Goal: Information Seeking & Learning: Learn about a topic

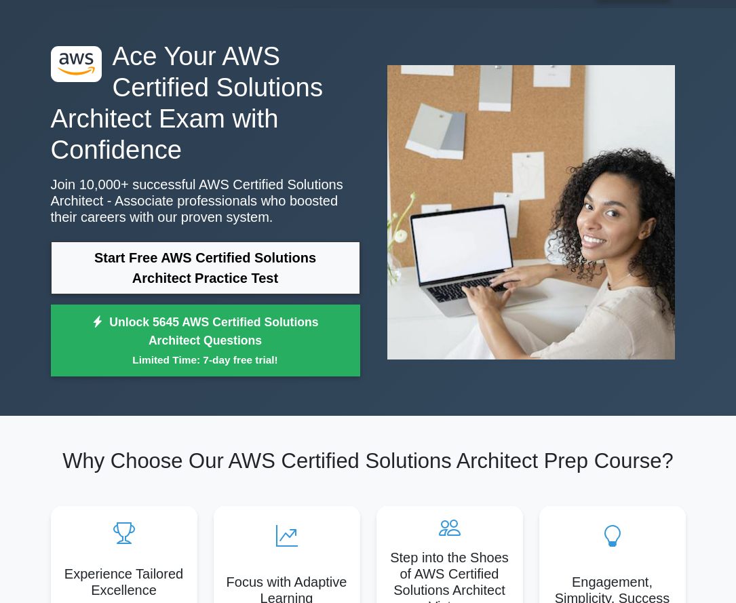
scroll to position [68, 0]
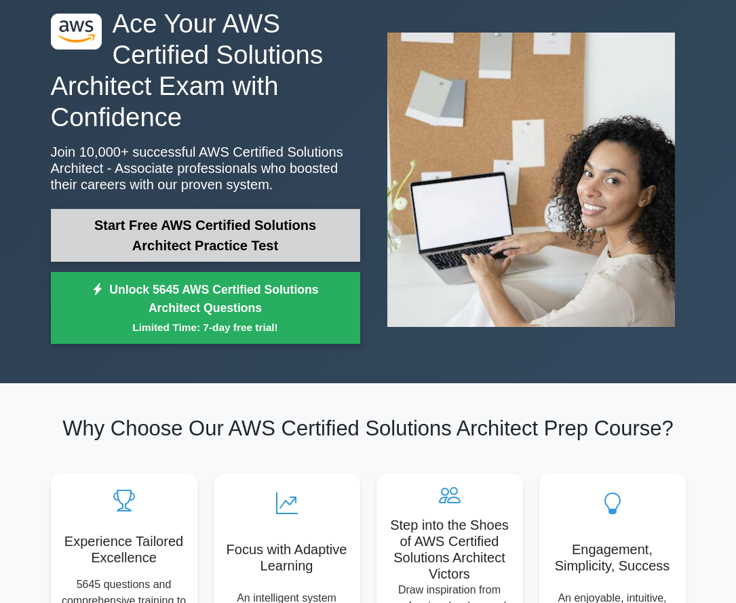
click at [292, 230] on link "Start Free AWS Certified Solutions Architect Practice Test" at bounding box center [205, 235] width 309 height 53
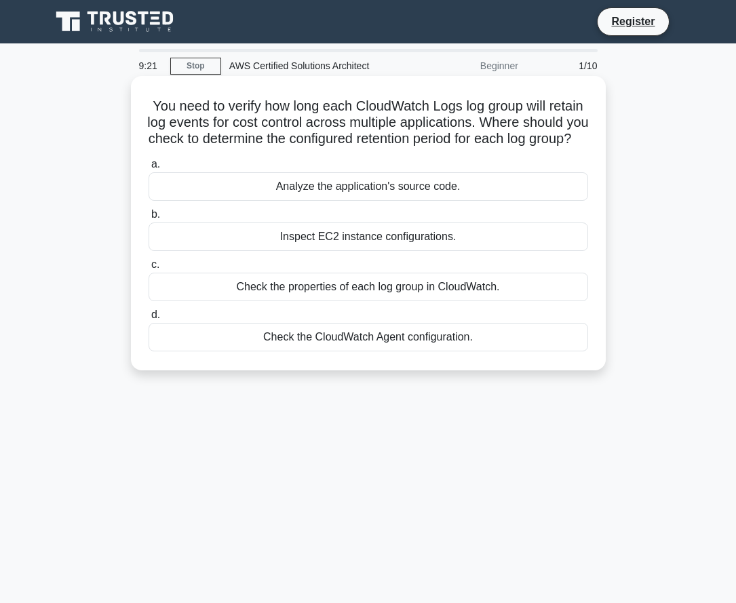
click at [411, 301] on div "Check the properties of each log group in CloudWatch." at bounding box center [367, 287] width 439 height 28
click at [148, 269] on input "c. Check the properties of each log group in CloudWatch." at bounding box center [148, 264] width 0 height 9
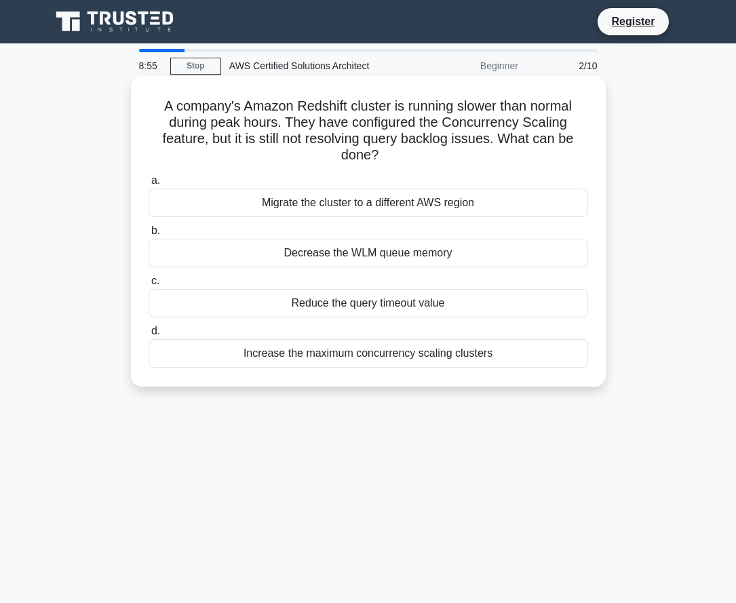
click at [409, 355] on div "Increase the maximum concurrency scaling clusters" at bounding box center [367, 353] width 439 height 28
click at [148, 336] on input "d. Increase the maximum concurrency scaling clusters" at bounding box center [148, 331] width 0 height 9
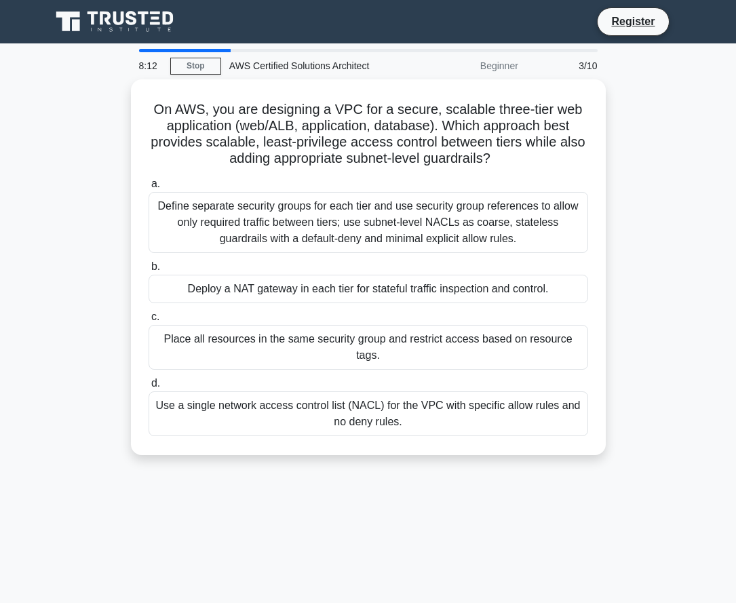
drag, startPoint x: 510, startPoint y: 159, endPoint x: 106, endPoint y: 113, distance: 406.6
click at [106, 113] on div "On AWS, you are designing a VPC for a secure, scalable three-tier web applicati…" at bounding box center [368, 275] width 651 height 392
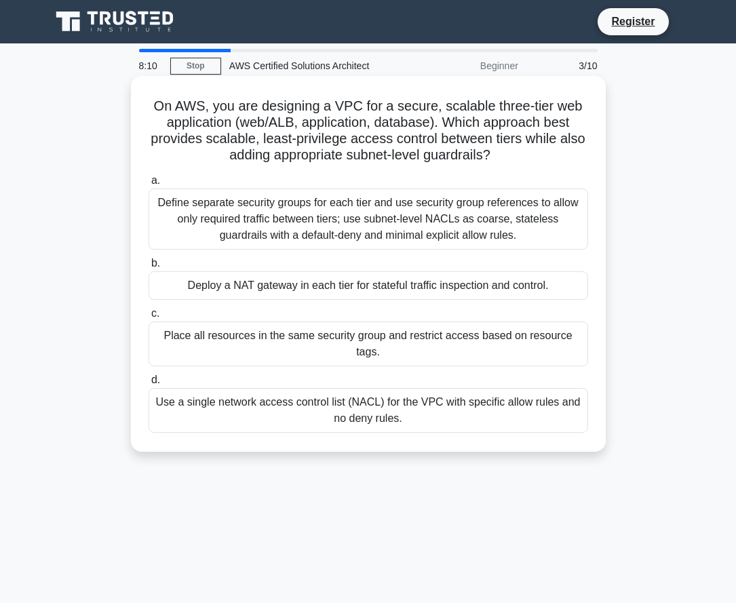
click at [513, 159] on h5 "On AWS, you are designing a VPC for a secure, scalable three-tier web applicati…" at bounding box center [368, 131] width 442 height 66
click at [390, 222] on div "Define separate security groups for each tier and use security group references…" at bounding box center [367, 218] width 439 height 61
click at [148, 185] on input "a. Define separate security groups for each tier and use security group referen…" at bounding box center [148, 180] width 0 height 9
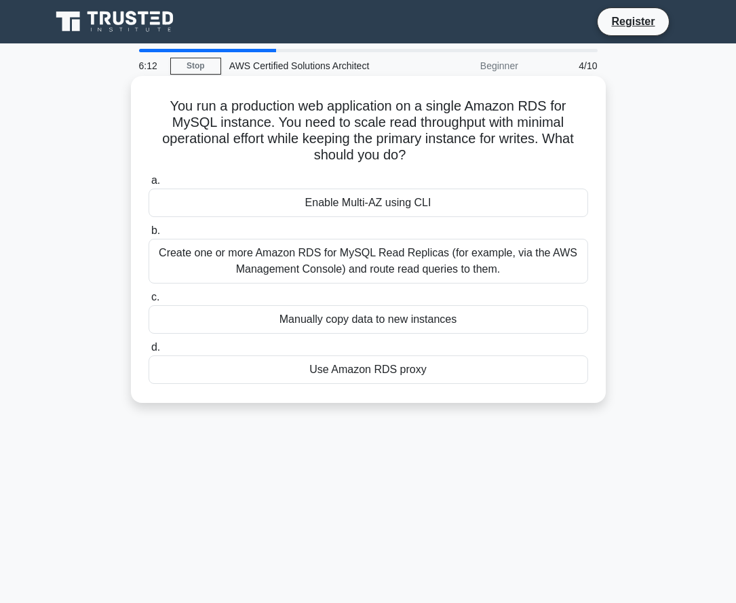
click at [361, 205] on div "Enable Multi-AZ using CLI" at bounding box center [367, 202] width 439 height 28
click at [148, 185] on input "a. Enable Multi-AZ using CLI" at bounding box center [148, 180] width 0 height 9
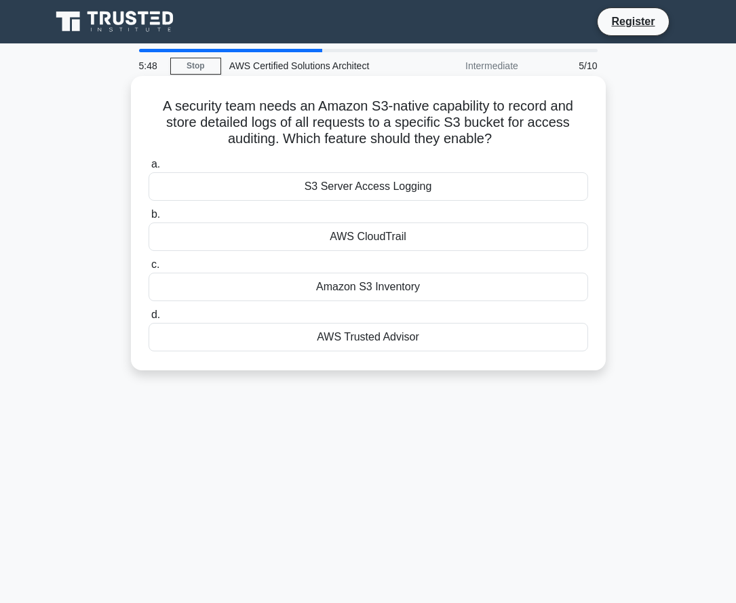
click at [497, 239] on div "AWS CloudTrail" at bounding box center [367, 236] width 439 height 28
click at [148, 219] on input "b. AWS CloudTrail" at bounding box center [148, 214] width 0 height 9
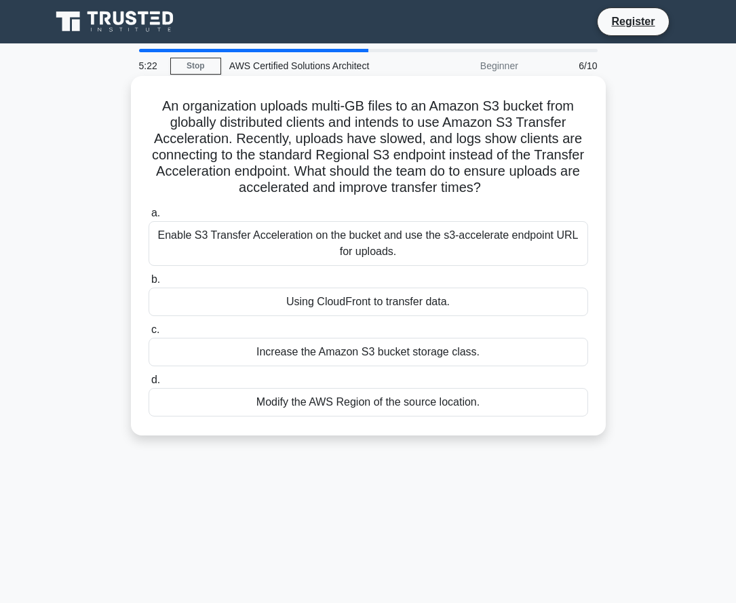
click at [439, 303] on div "Using CloudFront to transfer data." at bounding box center [367, 301] width 439 height 28
click at [148, 284] on input "b. Using CloudFront to transfer data." at bounding box center [148, 279] width 0 height 9
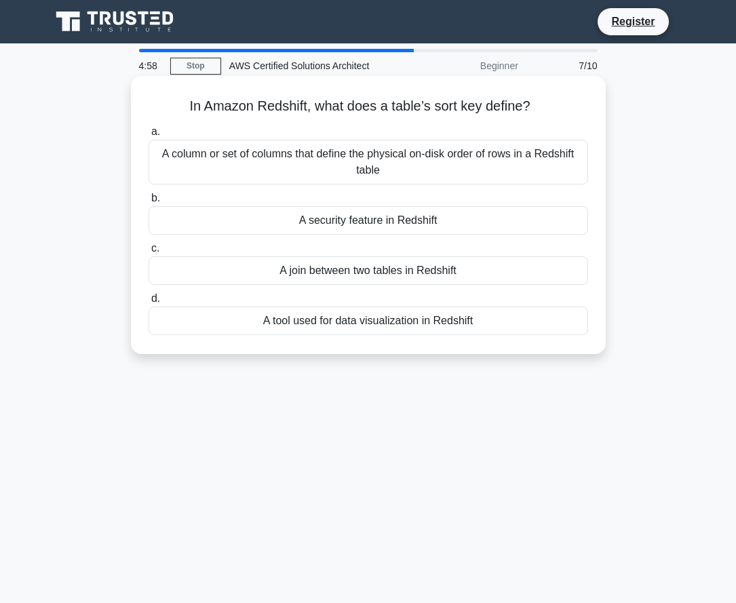
click at [530, 162] on div "A column or set of columns that define the physical on-disk order of rows in a …" at bounding box center [367, 162] width 439 height 45
click at [148, 136] on input "a. A column or set of columns that define the physical on-disk order of rows in…" at bounding box center [148, 131] width 0 height 9
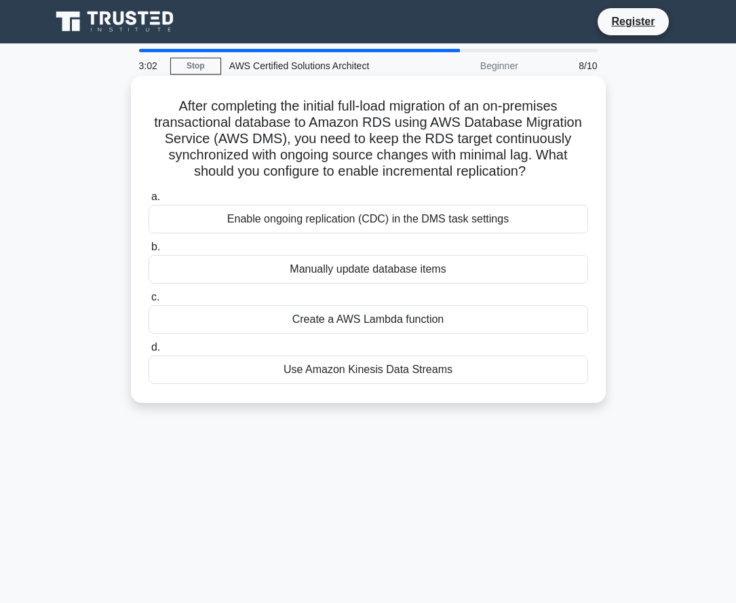
click at [431, 376] on div "Use Amazon Kinesis Data Streams" at bounding box center [367, 369] width 439 height 28
click at [148, 352] on input "d. Use Amazon Kinesis Data Streams" at bounding box center [148, 347] width 0 height 9
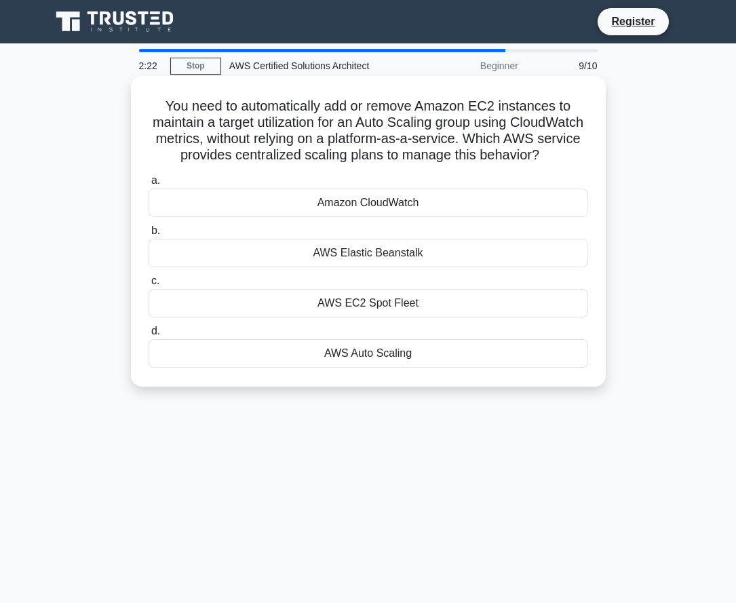
click at [389, 367] on div "AWS Auto Scaling" at bounding box center [367, 353] width 439 height 28
click at [148, 336] on input "d. AWS Auto Scaling" at bounding box center [148, 331] width 0 height 9
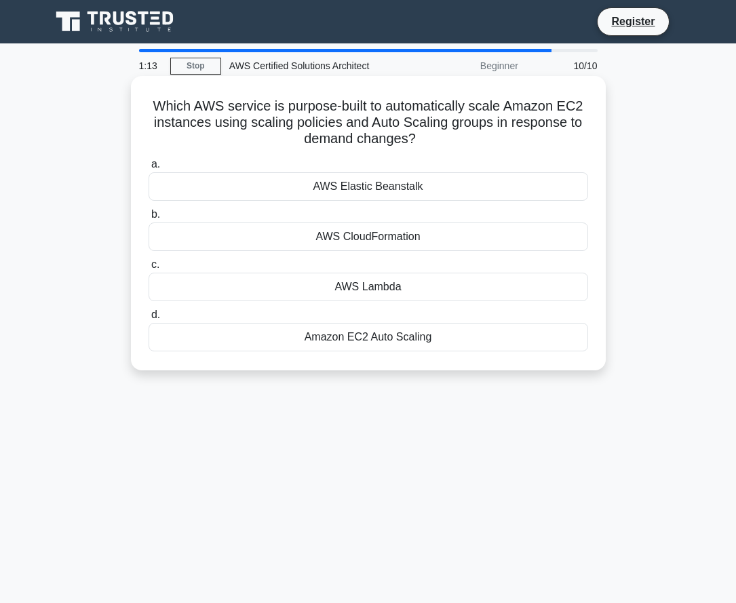
click at [397, 290] on div "AWS Lambda" at bounding box center [367, 287] width 439 height 28
click at [148, 269] on input "c. AWS Lambda" at bounding box center [148, 264] width 0 height 9
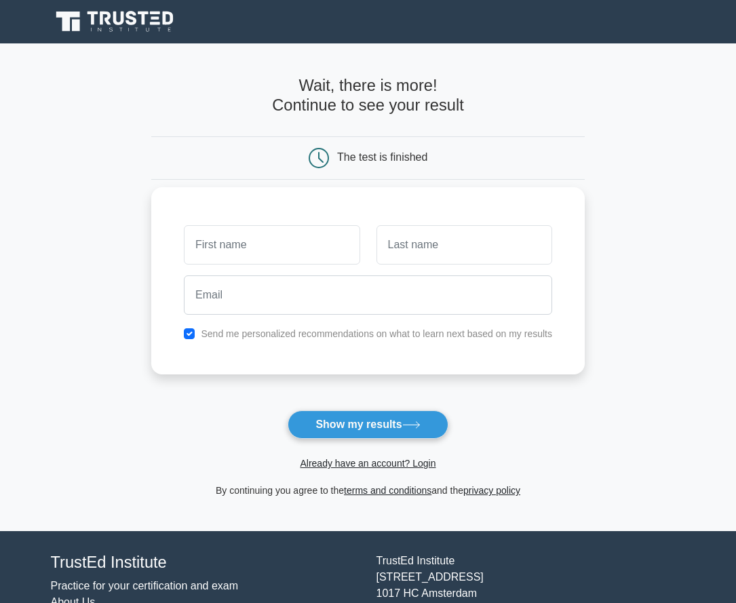
click at [275, 246] on input "text" at bounding box center [272, 244] width 176 height 39
type input "Amer"
click at [476, 247] on input "text" at bounding box center [464, 244] width 176 height 39
type input "Magdi"
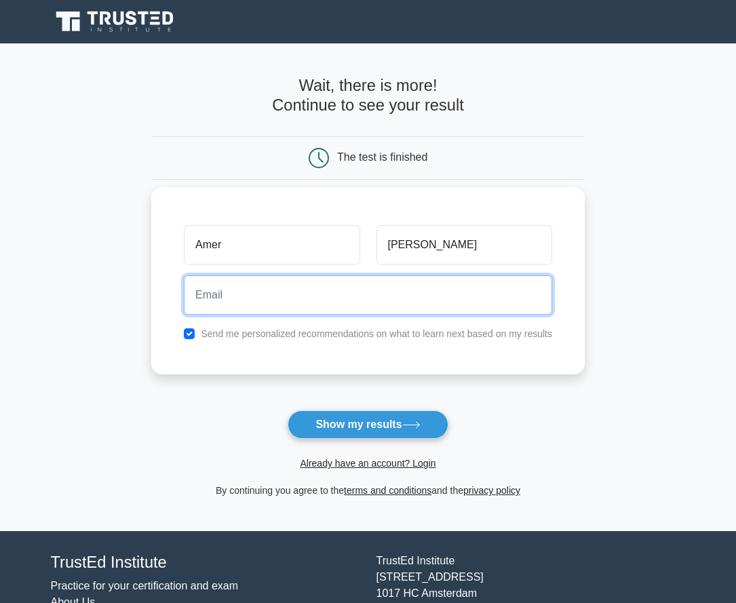
click at [384, 298] on input "email" at bounding box center [368, 294] width 368 height 39
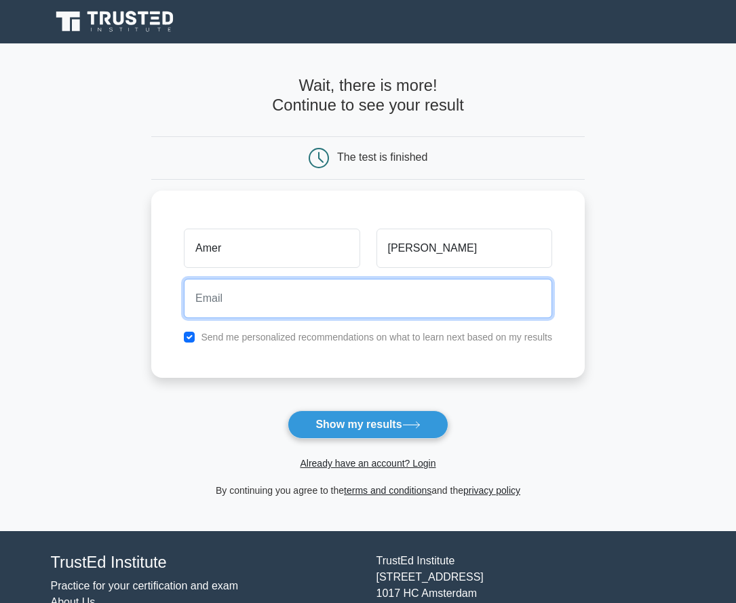
type input "amer30004ever@hotmail.com"
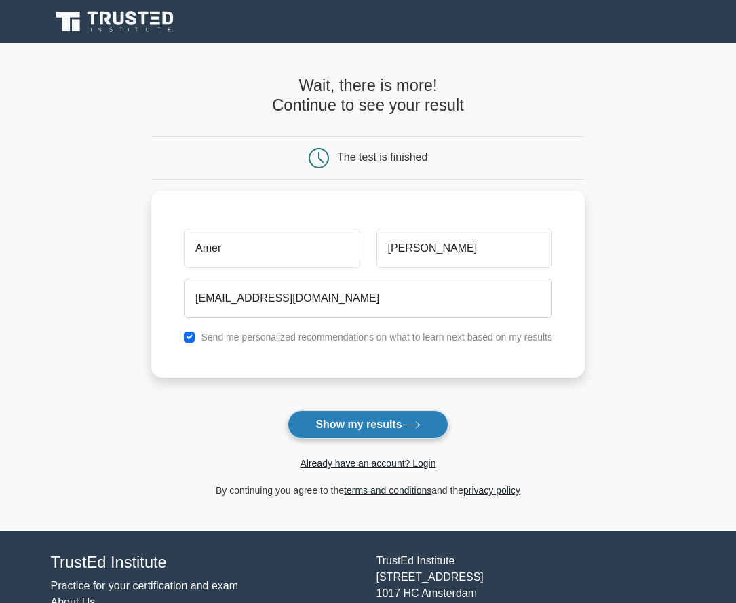
click at [384, 422] on button "Show my results" at bounding box center [367, 424] width 160 height 28
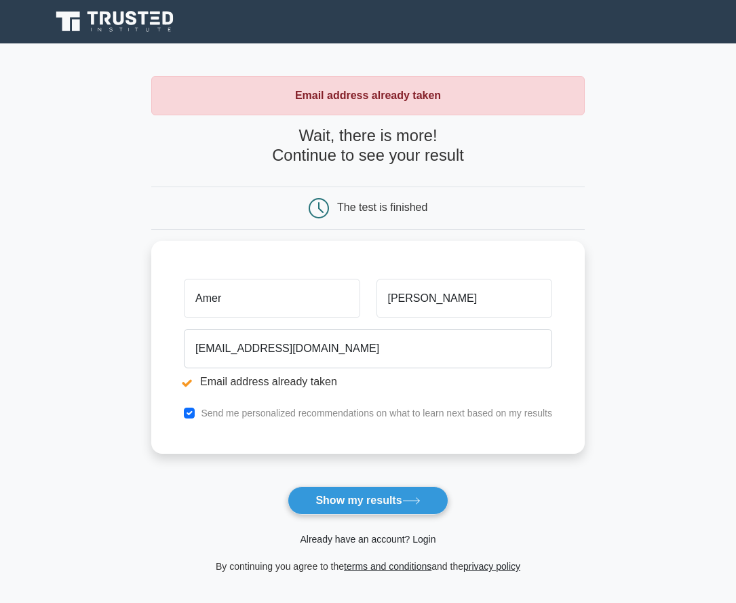
click at [376, 536] on link "Already have an account? Login" at bounding box center [368, 539] width 136 height 11
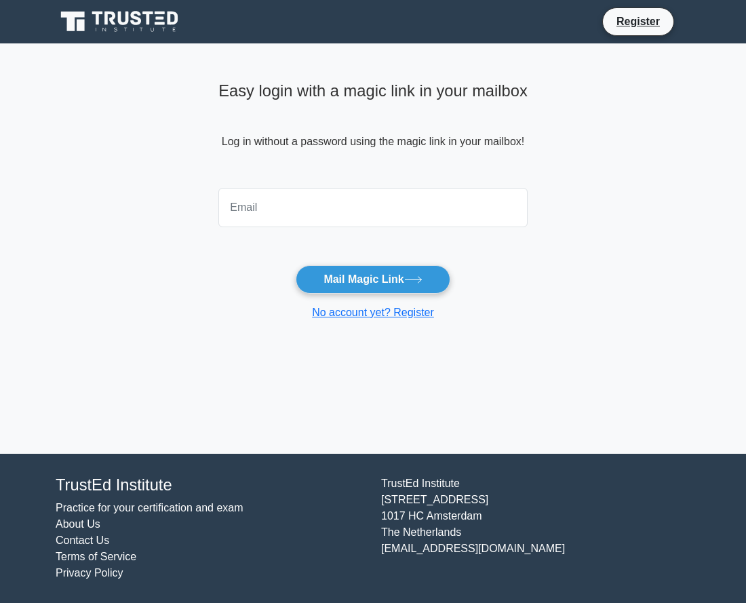
click at [374, 211] on input "email" at bounding box center [372, 207] width 309 height 39
type input "[EMAIL_ADDRESS][DOMAIN_NAME]"
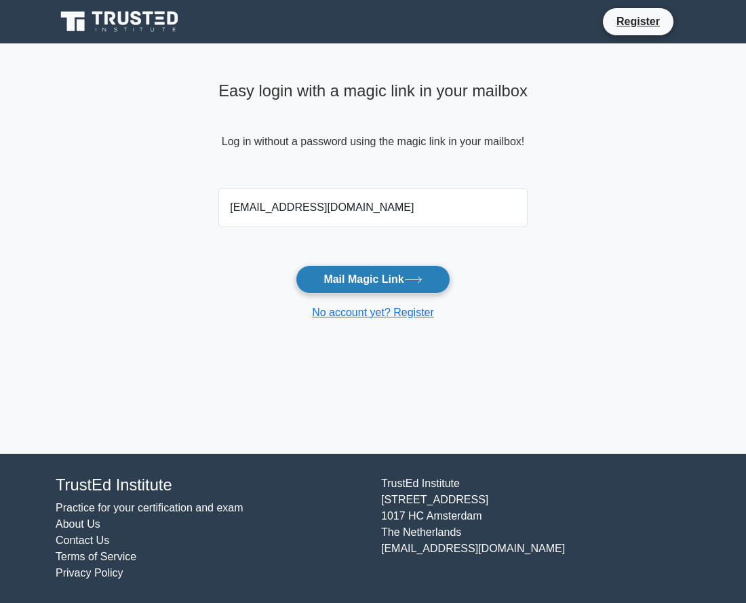
click at [384, 286] on button "Mail Magic Link" at bounding box center [373, 279] width 154 height 28
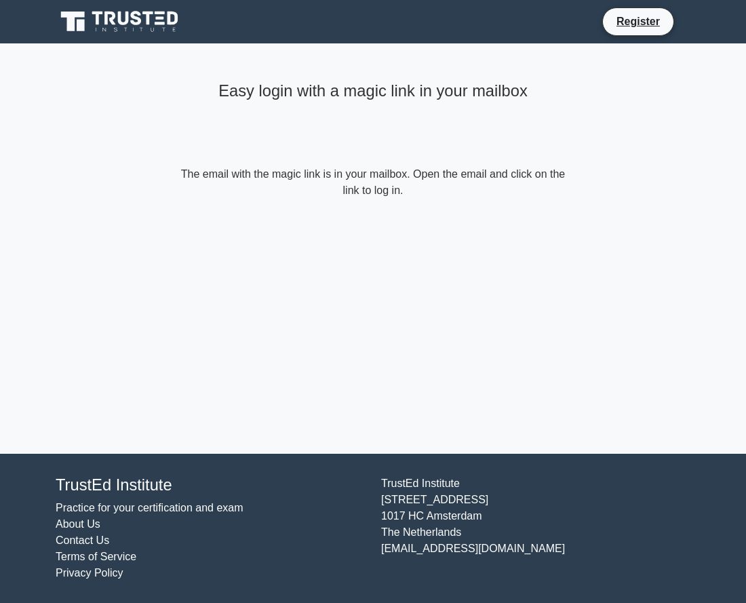
click at [463, 119] on div "Easy login with a magic link in your mailbox" at bounding box center [373, 120] width 390 height 89
click at [148, 18] on icon at bounding box center [149, 19] width 11 height 14
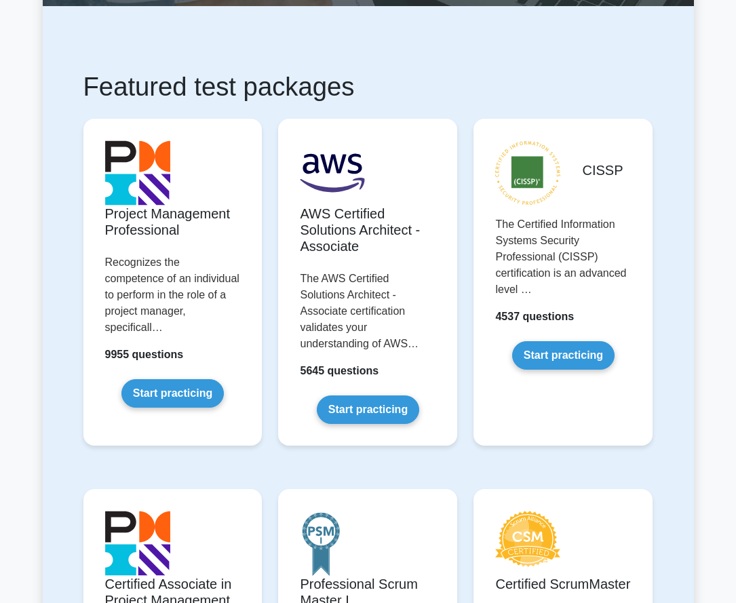
scroll to position [271, 0]
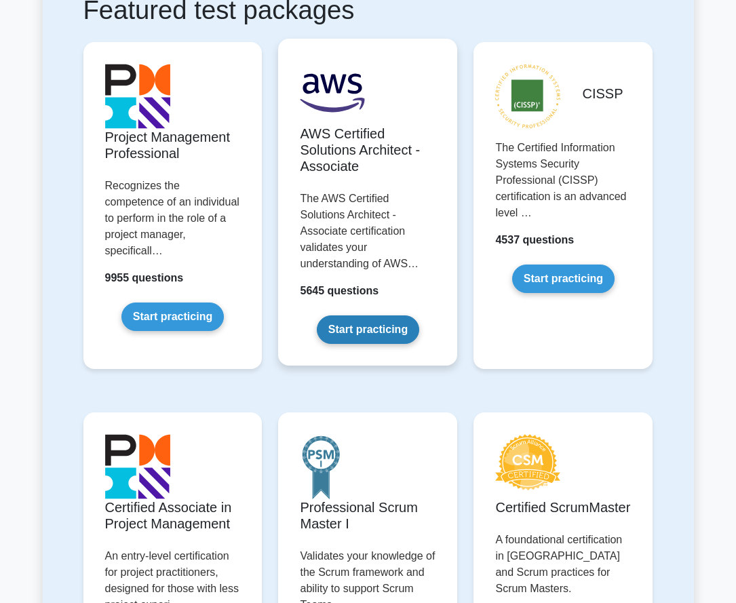
click at [367, 318] on link "Start practicing" at bounding box center [368, 329] width 102 height 28
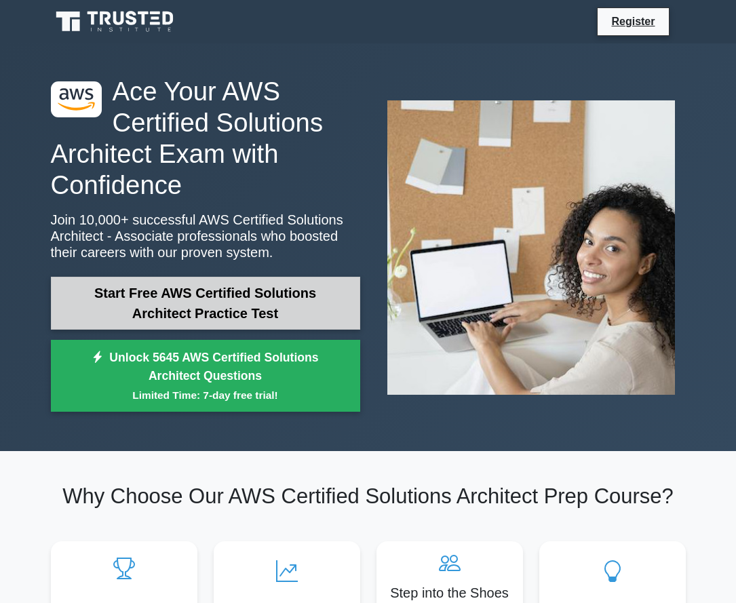
click at [285, 293] on link "Start Free AWS Certified Solutions Architect Practice Test" at bounding box center [205, 303] width 309 height 53
